Goal: Information Seeking & Learning: Learn about a topic

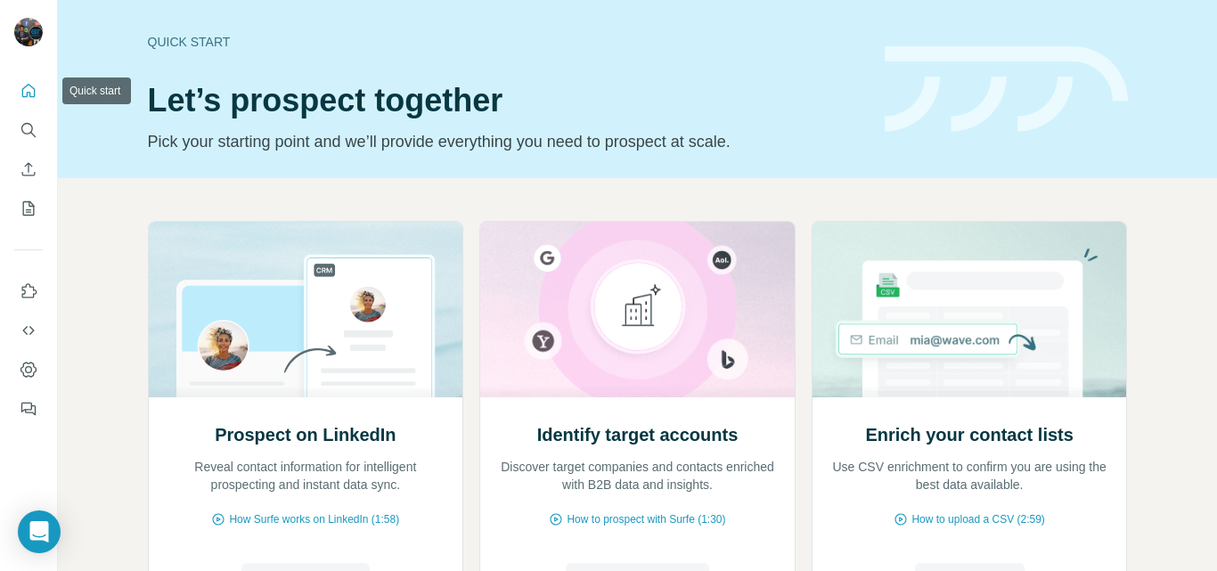
click at [33, 94] on icon "Quick start" at bounding box center [29, 91] width 18 height 18
click at [35, 89] on icon "Quick start" at bounding box center [28, 90] width 13 height 13
click at [884, 343] on img at bounding box center [969, 309] width 316 height 175
click at [286, 526] on span "How Surfe works on LinkedIn (1:58)" at bounding box center [314, 519] width 170 height 16
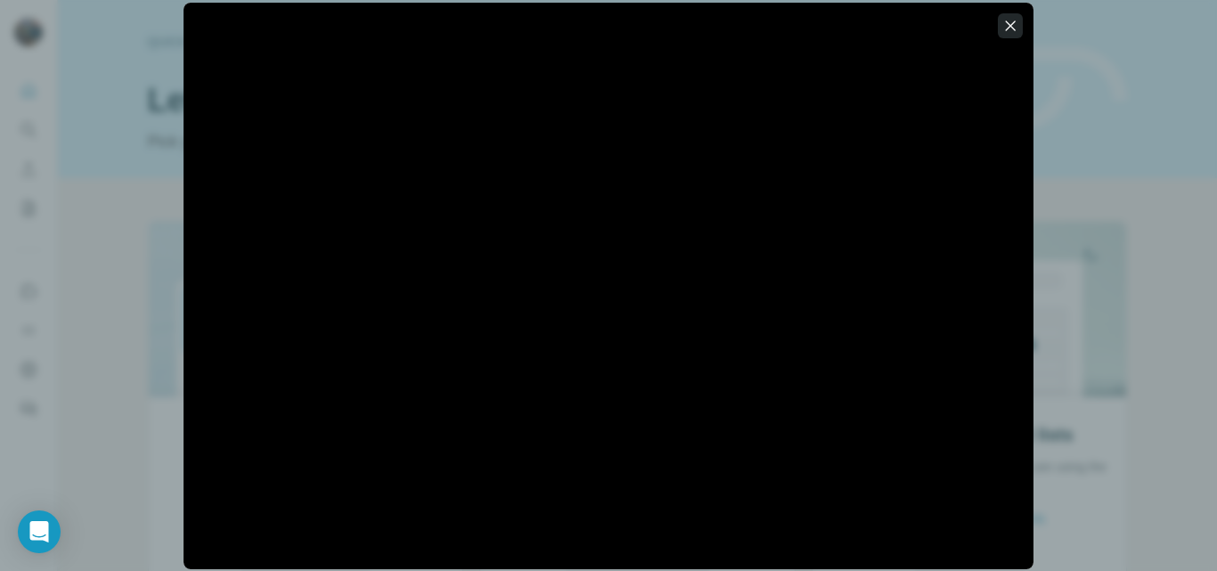
click at [1008, 20] on icon "button" at bounding box center [1010, 26] width 18 height 18
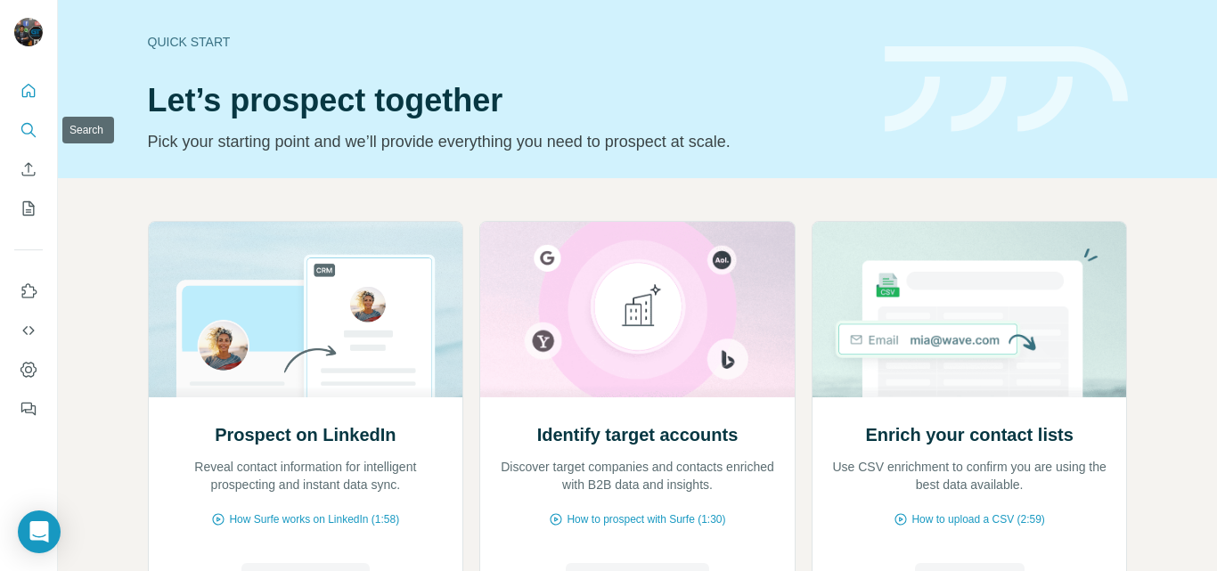
click at [29, 131] on icon "Search" at bounding box center [29, 130] width 18 height 18
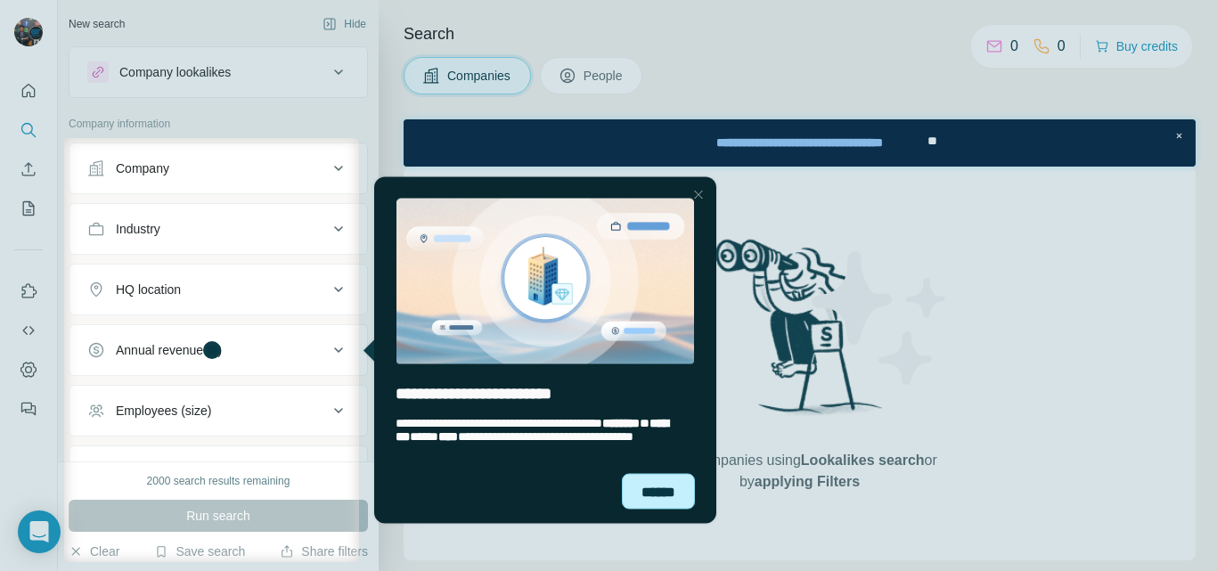
click at [654, 495] on div "******" at bounding box center [658, 491] width 73 height 36
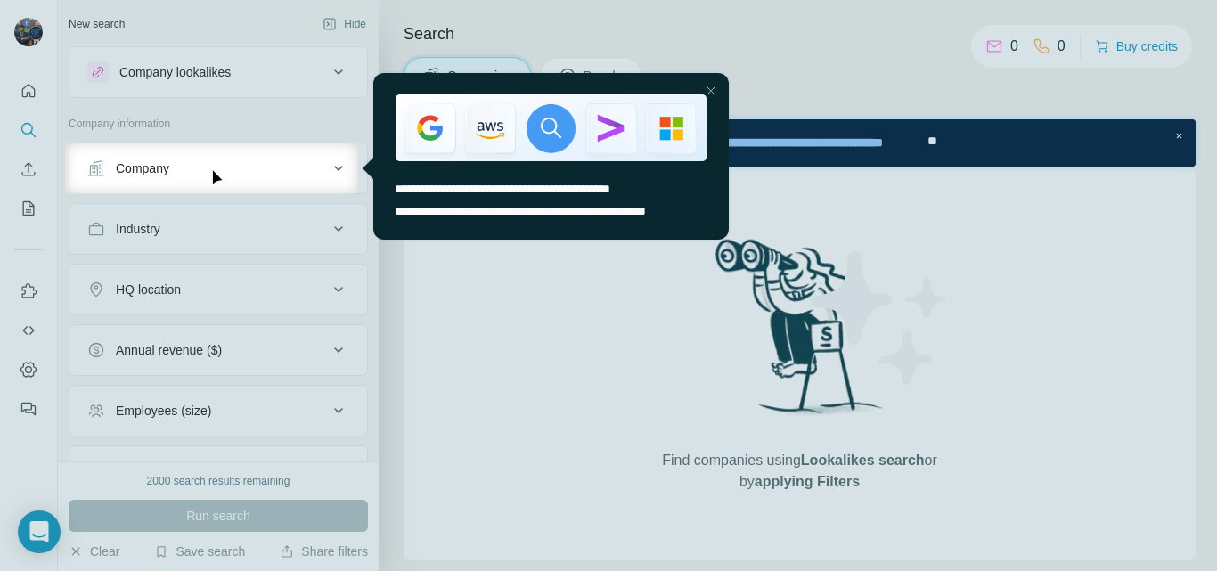
click at [713, 85] on div "Close Step" at bounding box center [710, 90] width 21 height 21
